Goal: Task Accomplishment & Management: Use online tool/utility

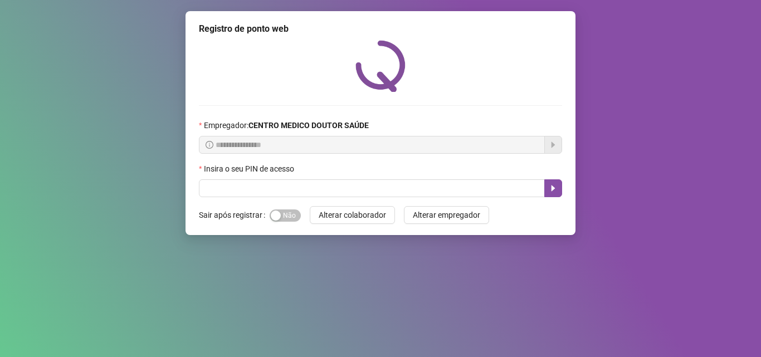
click at [253, 177] on div "Insira o seu PIN de acesso" at bounding box center [380, 171] width 363 height 17
click at [246, 211] on label "Sair após registrar" at bounding box center [234, 215] width 71 height 18
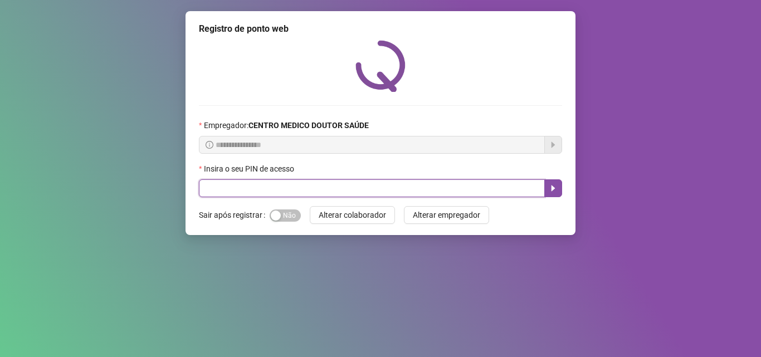
click at [247, 184] on input "text" at bounding box center [372, 188] width 346 height 18
type input "*****"
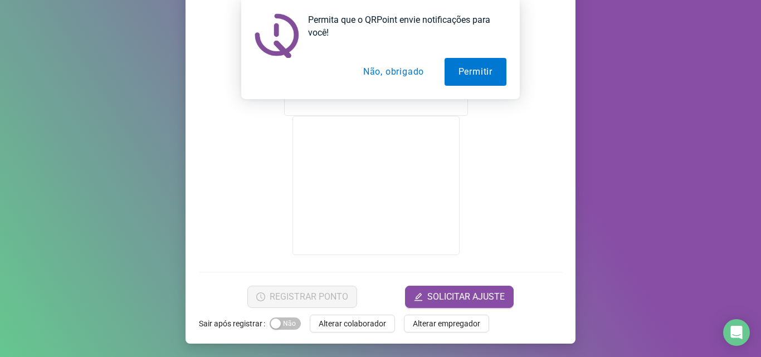
scroll to position [94, 0]
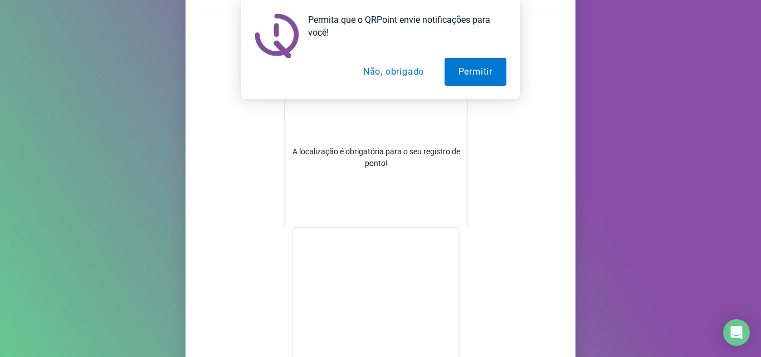
click at [398, 79] on button "Não, obrigado" at bounding box center [393, 72] width 89 height 28
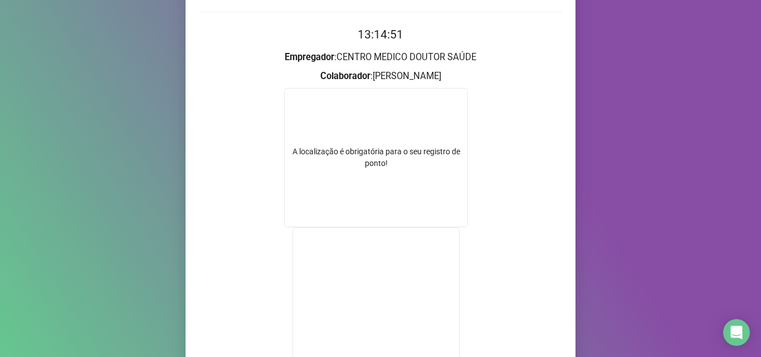
click at [383, 102] on div "A localização é obrigatória para o seu registro de ponto!" at bounding box center [376, 157] width 184 height 139
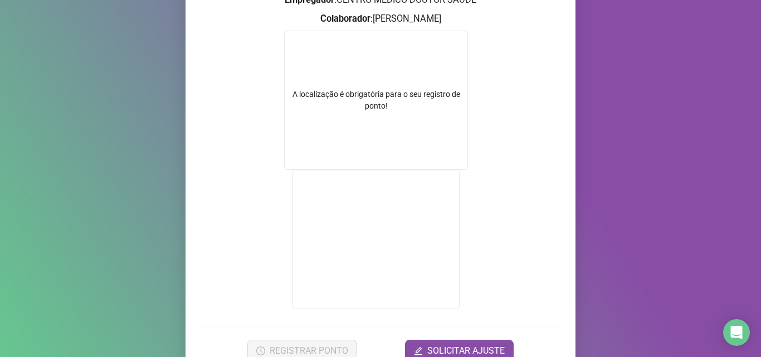
scroll to position [205, 0]
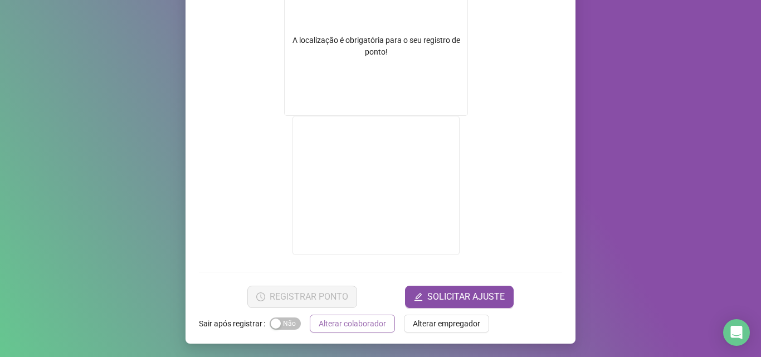
click at [358, 324] on span "Alterar colaborador" at bounding box center [352, 324] width 67 height 12
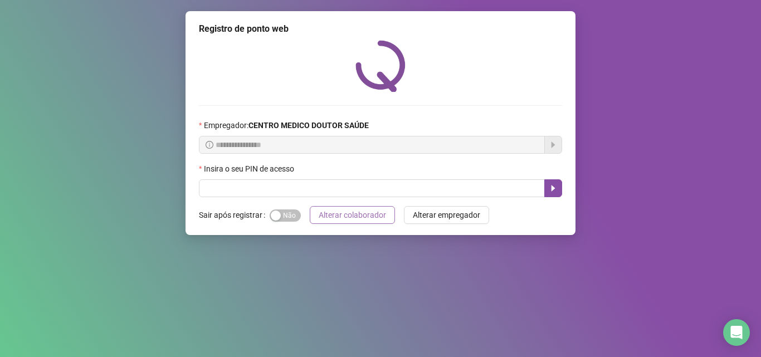
scroll to position [0, 0]
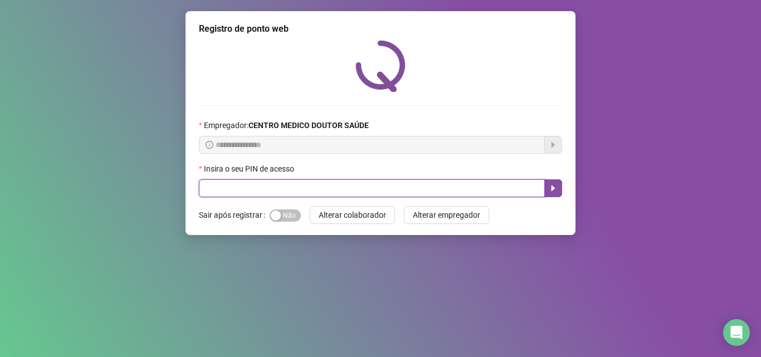
click at [316, 185] on input "text" at bounding box center [372, 188] width 346 height 18
type input "*****"
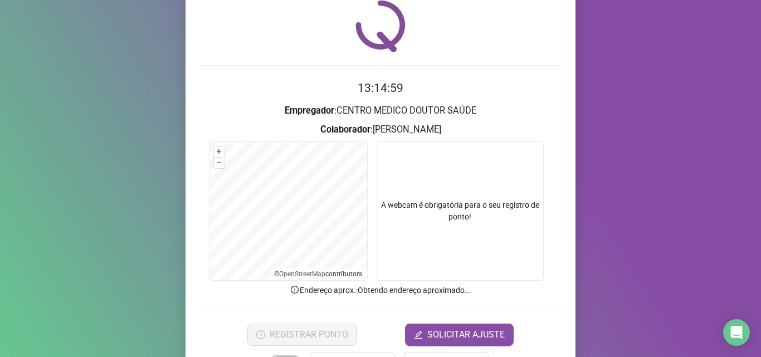
scroll to position [78, 0]
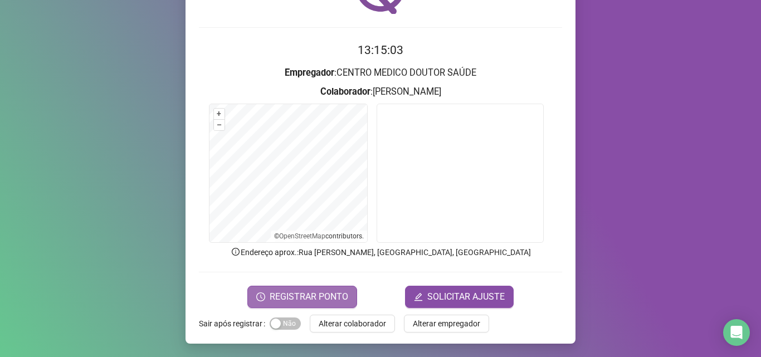
click at [303, 300] on span "REGISTRAR PONTO" at bounding box center [309, 296] width 79 height 13
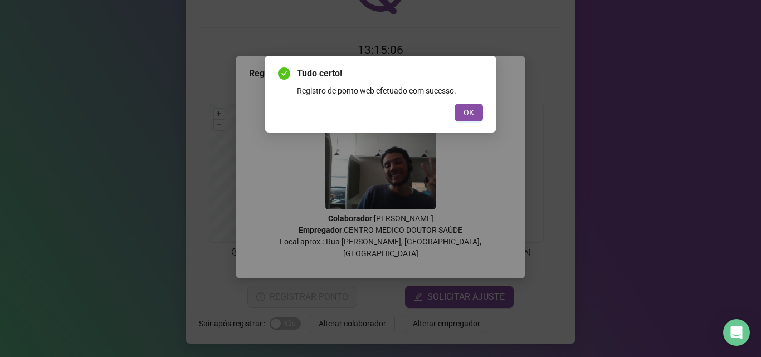
click at [462, 125] on div "Tudo certo! Registro de ponto web efetuado com sucesso. OK" at bounding box center [381, 94] width 232 height 77
click at [480, 119] on button "OK" at bounding box center [469, 113] width 28 height 18
